Goal: Use online tool/utility: Utilize a website feature to perform a specific function

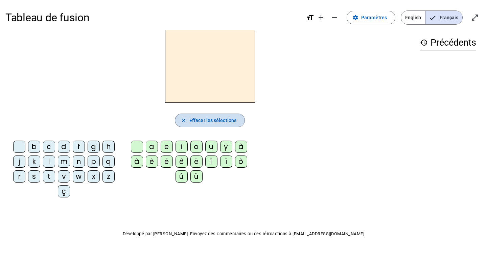
click at [222, 123] on span "Effacer les sélections" at bounding box center [212, 120] width 47 height 8
click at [359, 77] on div at bounding box center [209, 66] width 409 height 73
drag, startPoint x: 473, startPoint y: 16, endPoint x: 442, endPoint y: 56, distance: 50.8
click at [443, 55] on div "Tableau de fusion format_size add remove settings Paramètres English Français o…" at bounding box center [243, 137] width 487 height 274
click at [49, 164] on div "l" at bounding box center [49, 161] width 12 height 12
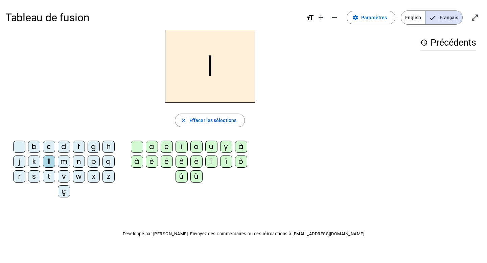
click at [165, 148] on div "e" at bounding box center [167, 147] width 12 height 12
click at [154, 148] on div "a" at bounding box center [152, 147] width 12 height 12
click at [212, 147] on div "u" at bounding box center [211, 147] width 12 height 12
click at [48, 177] on div "t" at bounding box center [49, 176] width 12 height 12
click at [155, 148] on div "a" at bounding box center [152, 147] width 12 height 12
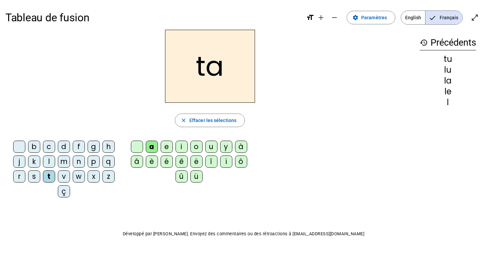
click at [166, 149] on div "e" at bounding box center [167, 147] width 12 height 12
